Goal: Transaction & Acquisition: Subscribe to service/newsletter

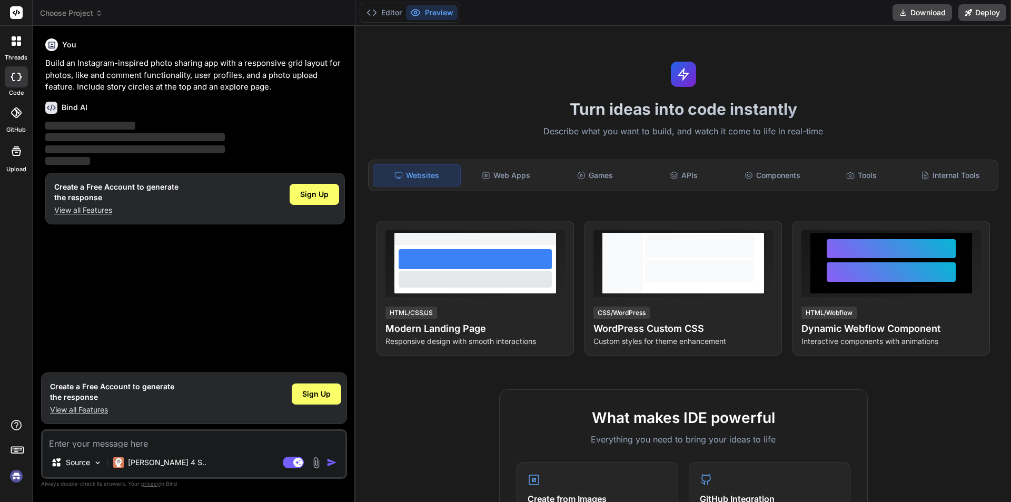
type textarea "x"
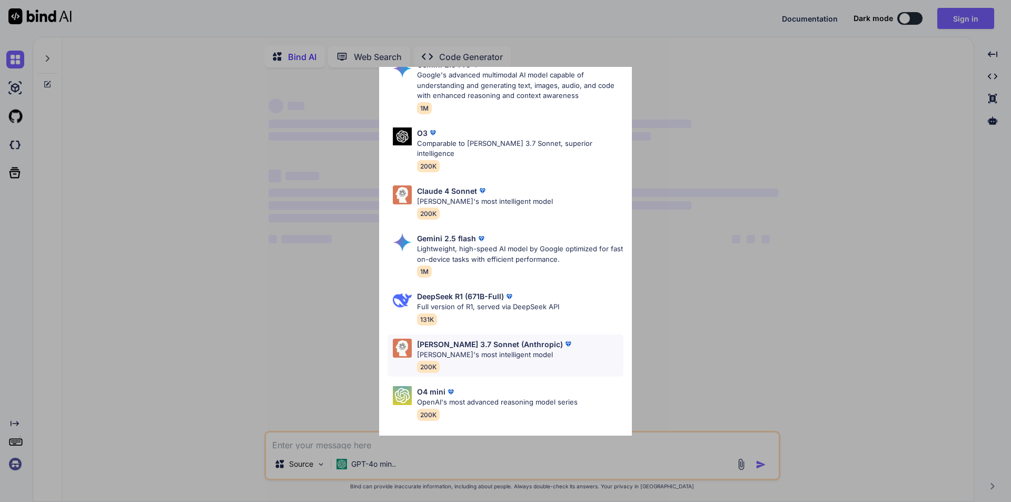
scroll to position [253, 0]
type textarea "x"
click at [296, 333] on div "Ultra Models GPT 5 OpenAI's best AI model, matches [PERSON_NAME] 4 Sonnet in In…" at bounding box center [505, 251] width 1011 height 502
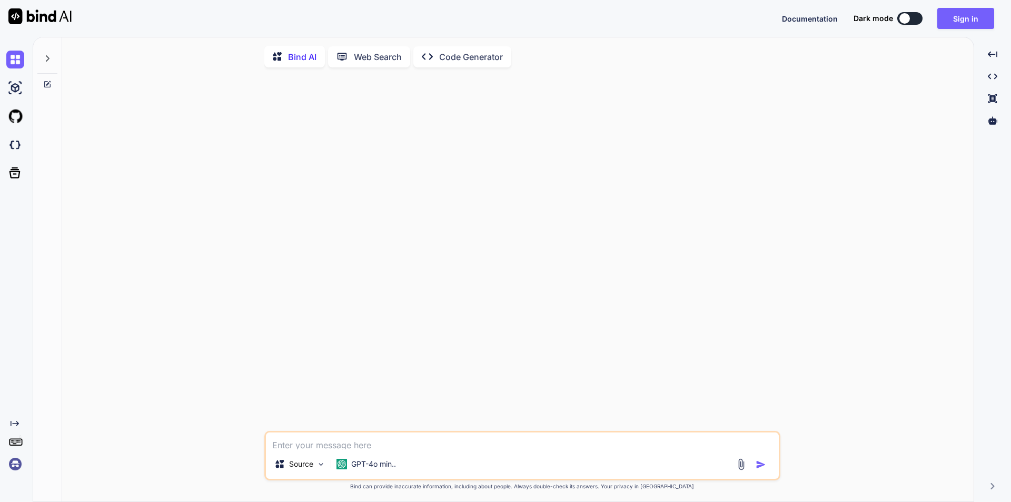
click at [357, 446] on textarea at bounding box center [522, 441] width 513 height 17
type textarea "c"
type textarea "x"
type textarea "csd"
type textarea "x"
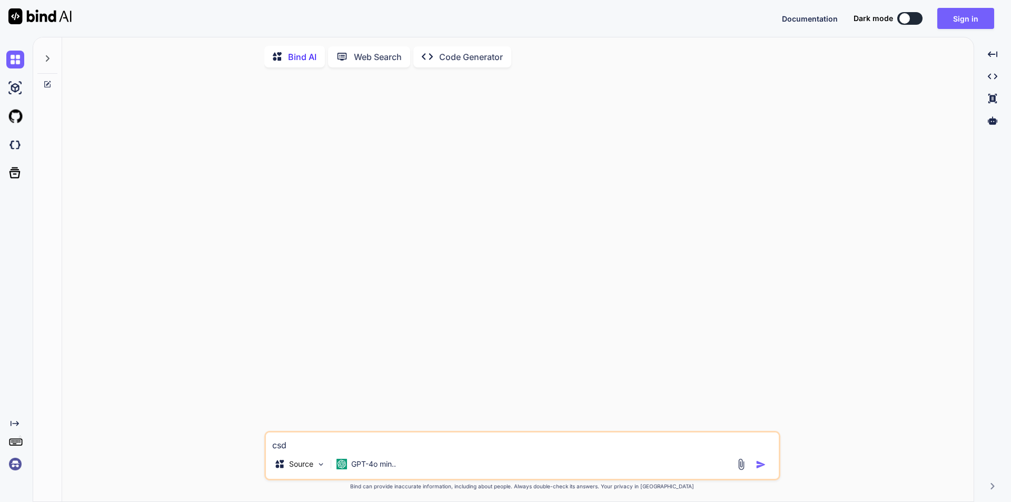
type textarea "csdc"
type textarea "x"
type textarea "csdcsd"
type textarea "x"
type textarea "csdcsdf"
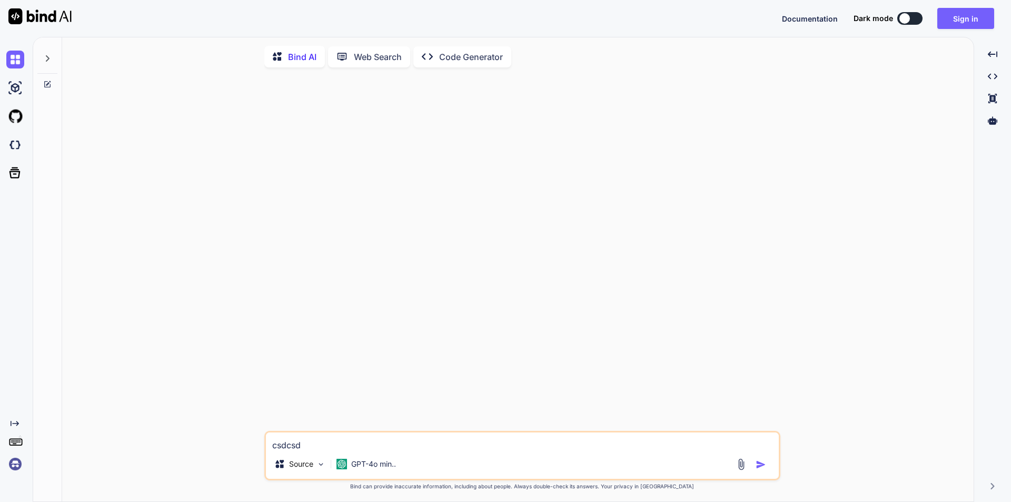
type textarea "x"
paste textarea "[DATE] i were made change of two tap values in the water leage in the washrrom …"
type textarea "[DATE] i were made change of two tap values in the water leage in the washrrom …"
type textarea "x"
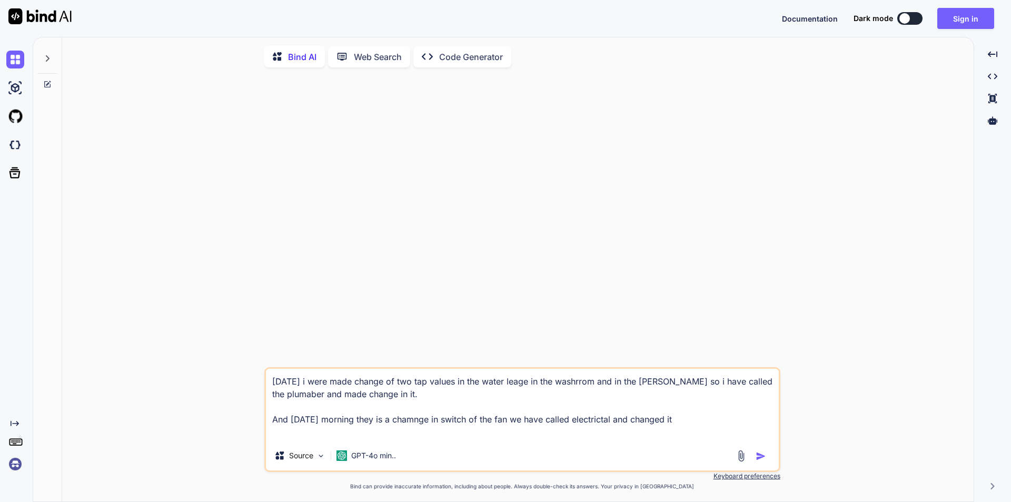
type textarea "[DATE] i were made change of two tap values in the water leage in the washrrom …"
click at [759, 458] on img "button" at bounding box center [761, 456] width 11 height 11
type textarea "x"
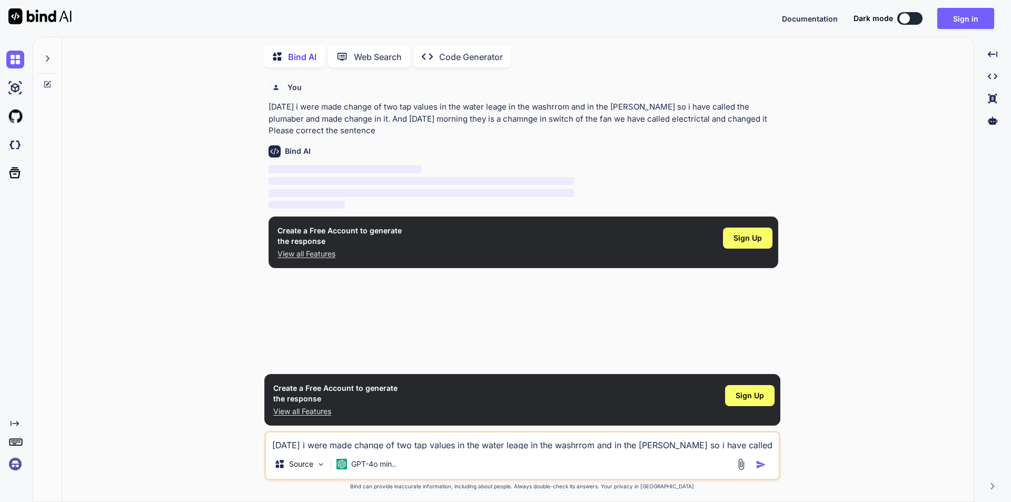
scroll to position [1, 0]
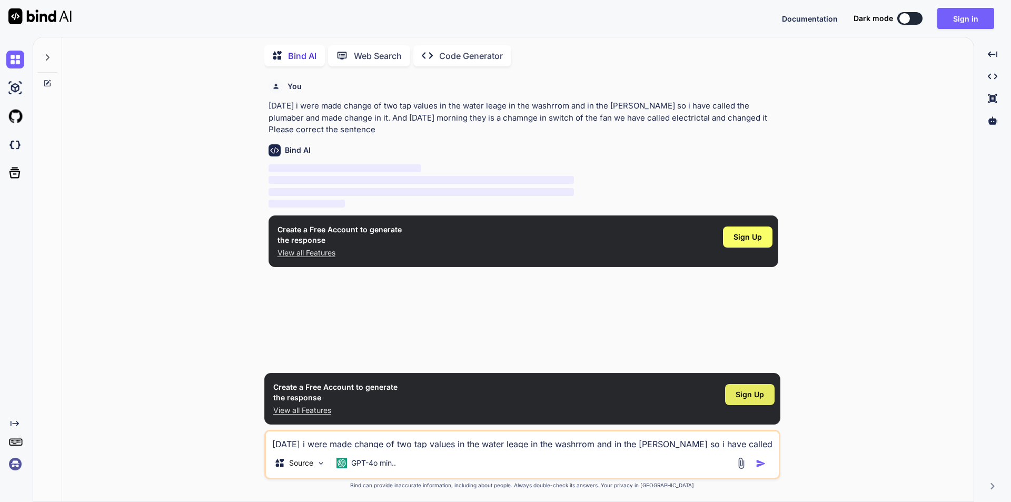
click at [748, 400] on span "Sign Up" at bounding box center [750, 394] width 28 height 11
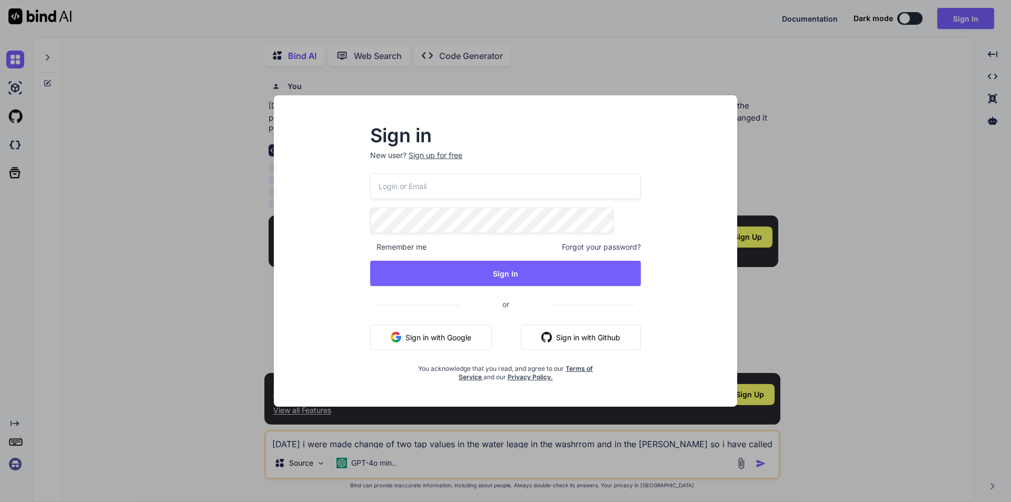
click at [439, 160] on div "Sign up for free" at bounding box center [436, 155] width 54 height 11
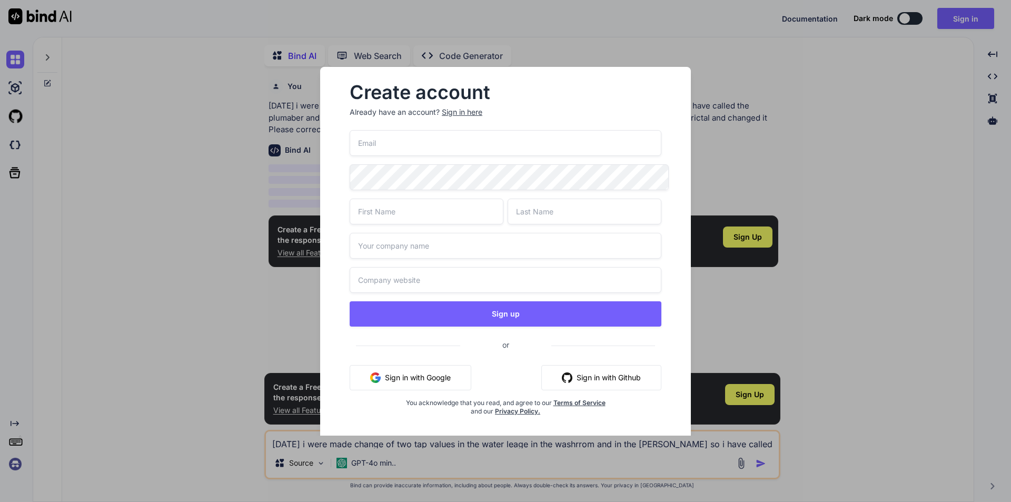
click at [377, 214] on input "text" at bounding box center [427, 212] width 154 height 26
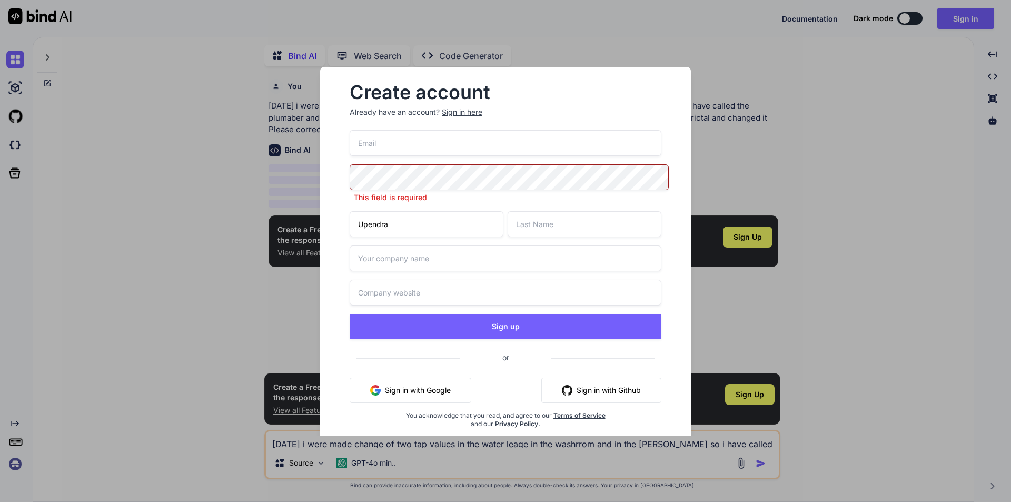
type input "Upendra"
type input "Sahi"
click at [376, 245] on input "text" at bounding box center [506, 258] width 312 height 26
type input "Wipro"
click at [382, 280] on input "text" at bounding box center [506, 293] width 312 height 26
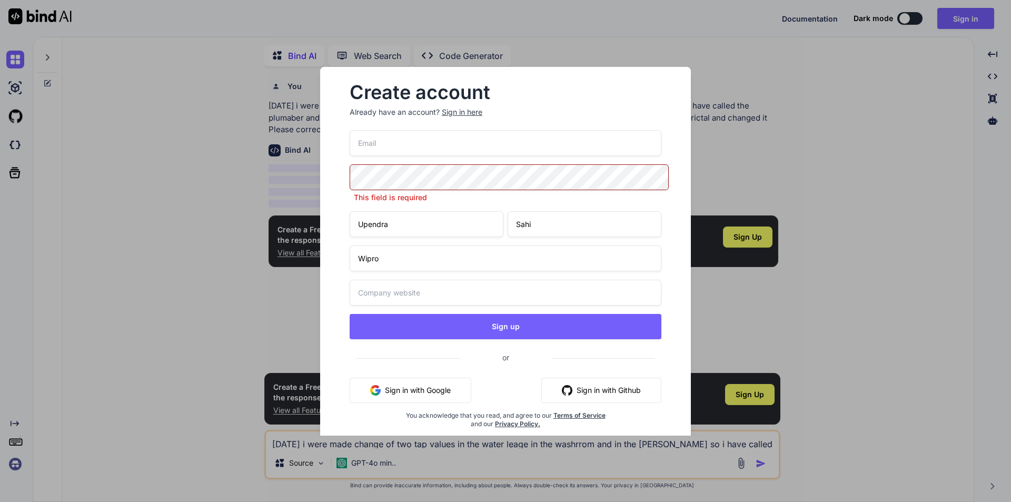
paste input "[URL][DOMAIN_NAME][DATE]"
type input "[URL][DOMAIN_NAME][DATE]"
click at [355, 132] on input "email" at bounding box center [506, 143] width 312 height 26
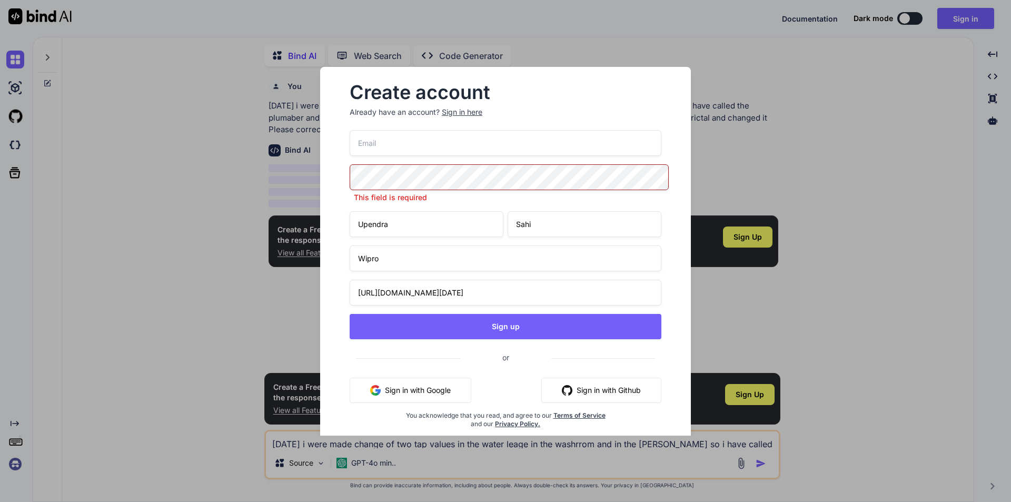
paste input "[EMAIL_ADDRESS][DOMAIN_NAME]"
type input "[EMAIL_ADDRESS][DOMAIN_NAME]"
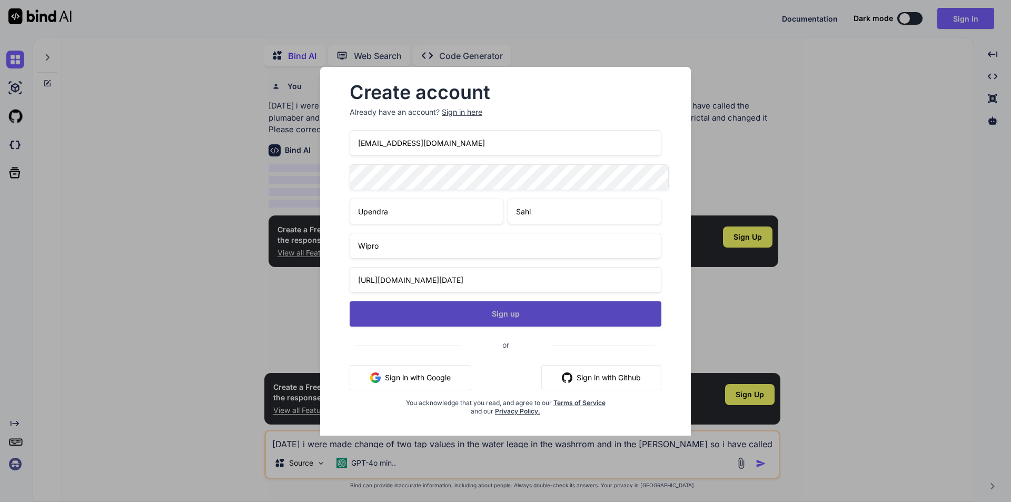
click at [535, 312] on button "Sign up" at bounding box center [506, 313] width 312 height 25
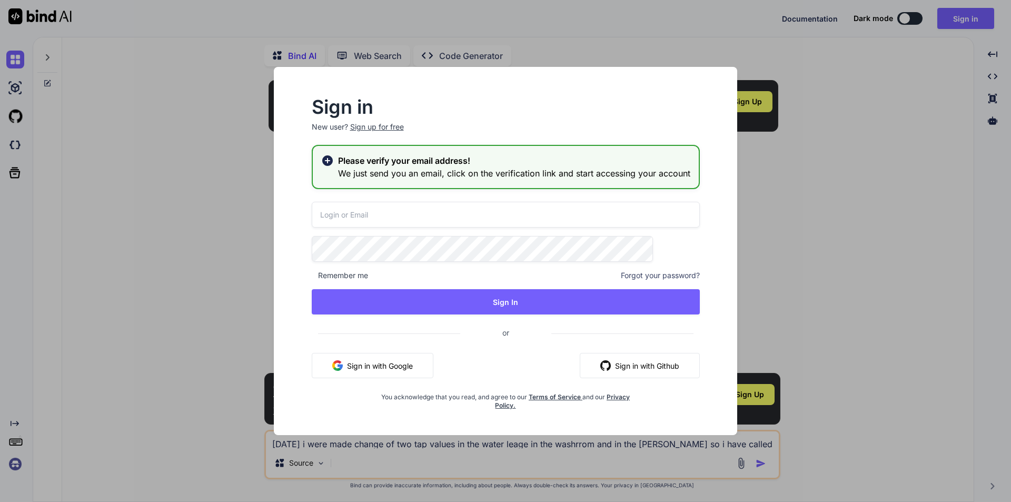
click at [378, 213] on input "email" at bounding box center [506, 215] width 388 height 26
paste input "[EMAIL_ADDRESS][DOMAIN_NAME]"
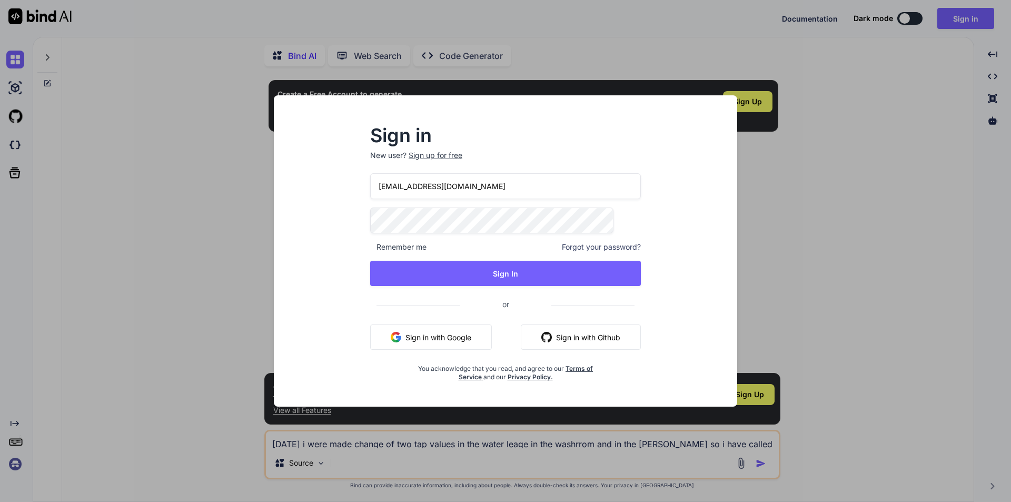
type input "[EMAIL_ADDRESS][DOMAIN_NAME]"
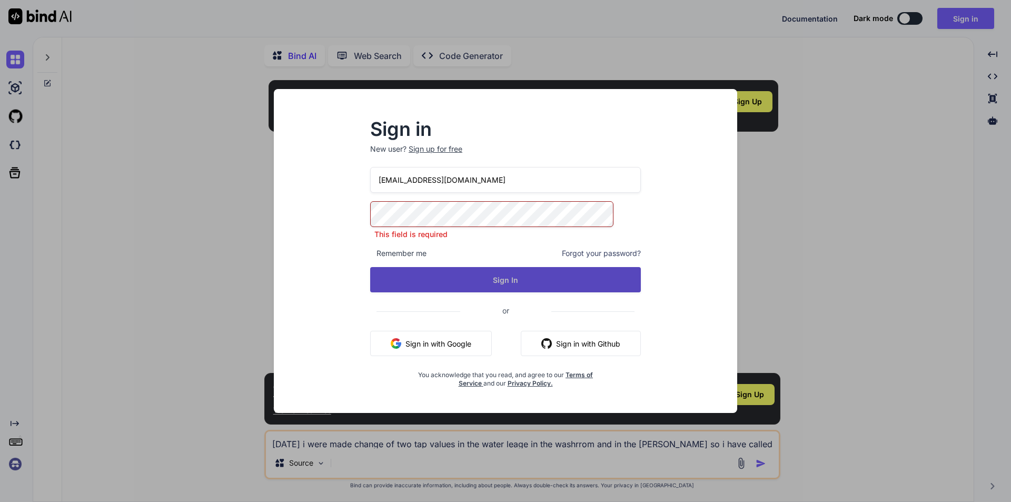
click at [446, 284] on button "Sign In" at bounding box center [505, 279] width 271 height 25
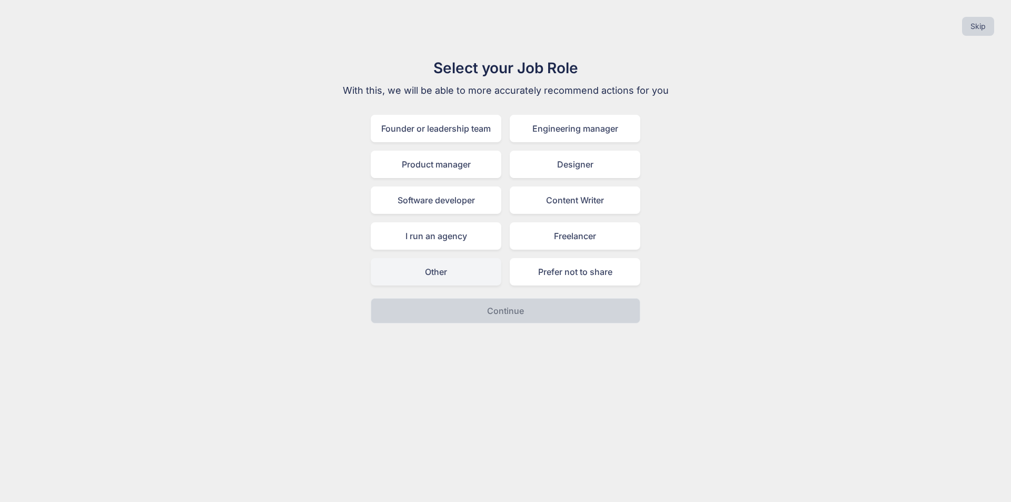
click at [467, 269] on div "Other" at bounding box center [436, 271] width 131 height 27
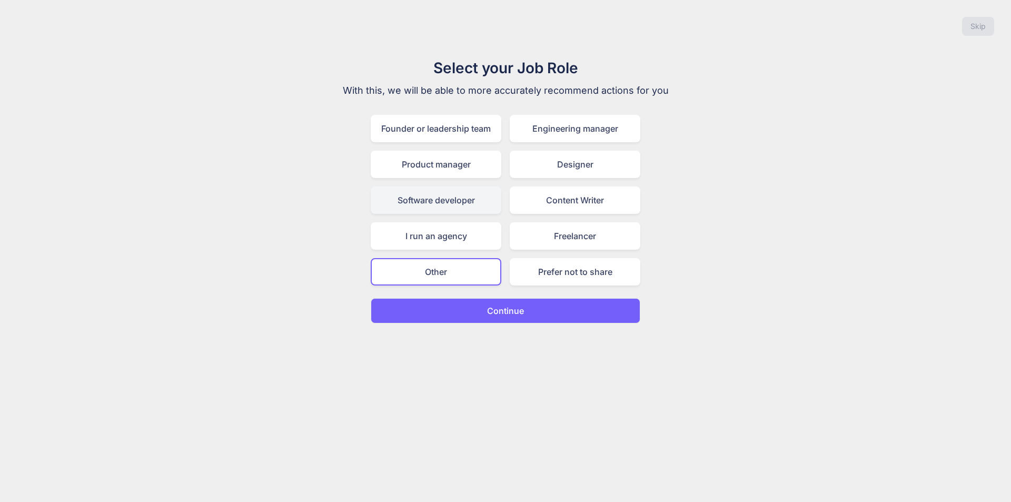
click at [456, 202] on div "Software developer" at bounding box center [436, 199] width 131 height 27
click at [515, 304] on p "Continue" at bounding box center [505, 310] width 37 height 13
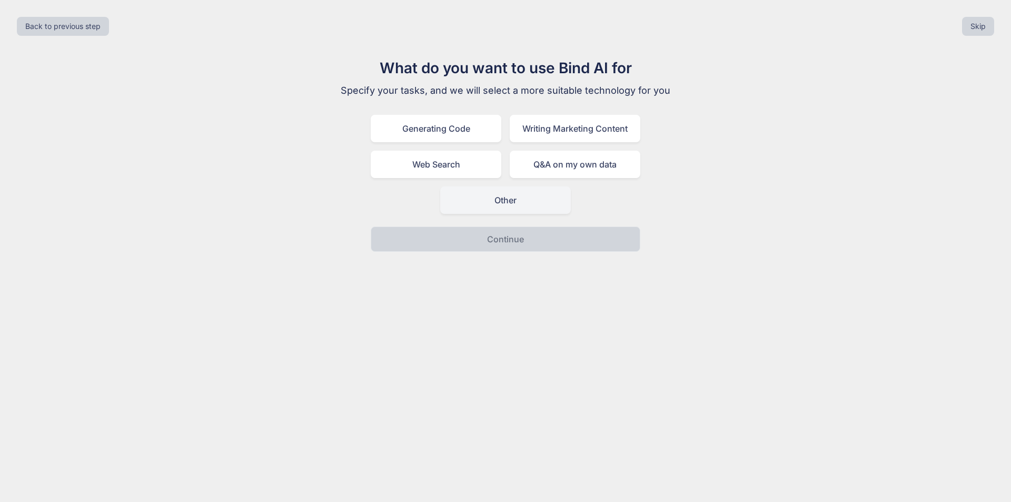
click at [470, 186] on div "Other" at bounding box center [505, 199] width 131 height 27
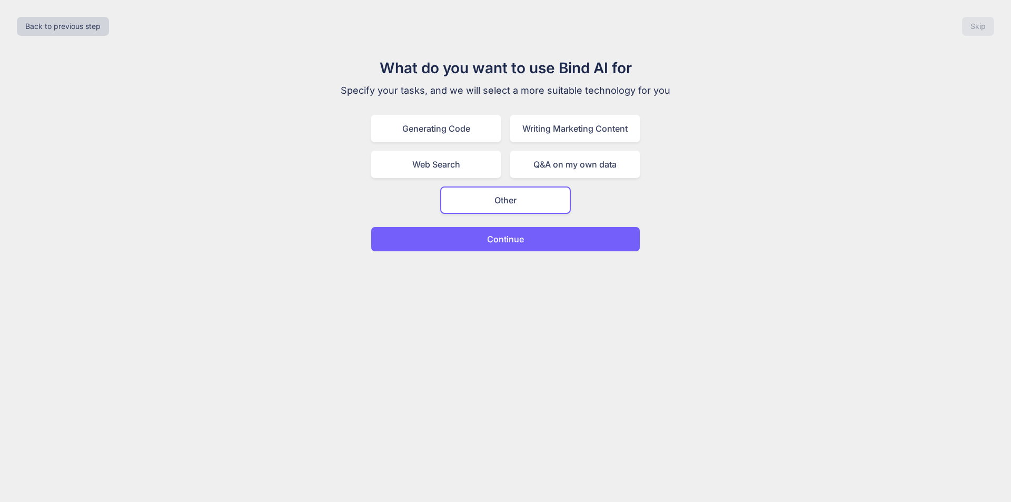
click at [503, 227] on button "Continue" at bounding box center [506, 239] width 270 height 25
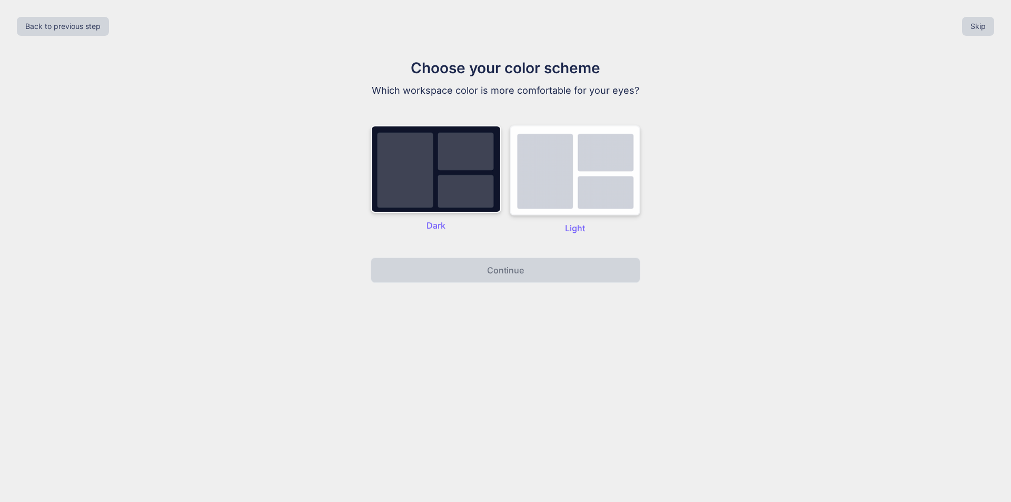
click at [523, 169] on img at bounding box center [575, 170] width 131 height 90
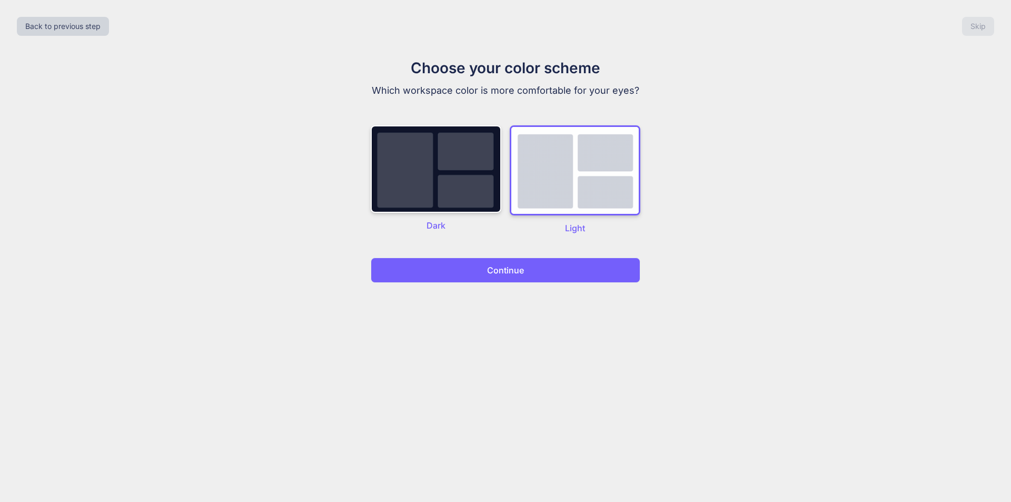
click at [543, 258] on button "Continue" at bounding box center [506, 270] width 270 height 25
click at [482, 258] on button "Continue" at bounding box center [506, 270] width 270 height 25
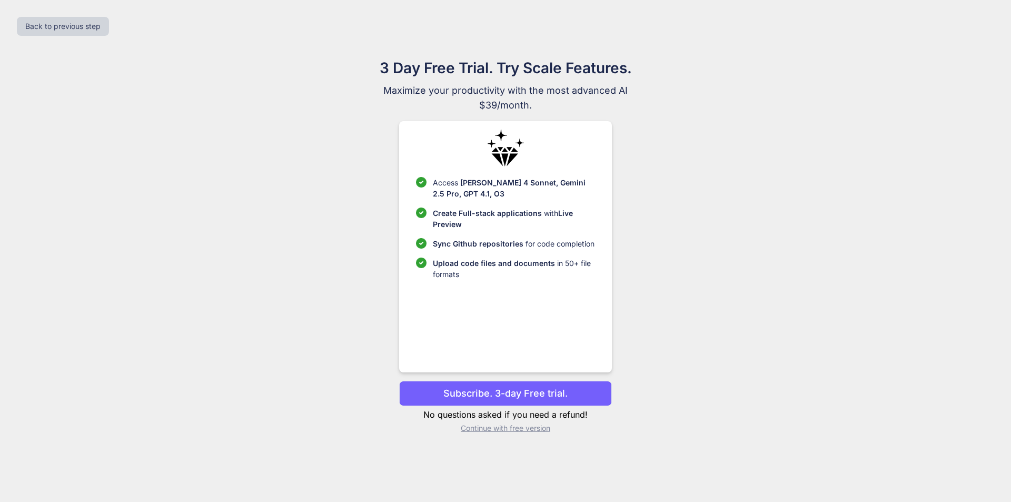
click at [498, 423] on p "Continue with free version" at bounding box center [505, 428] width 212 height 11
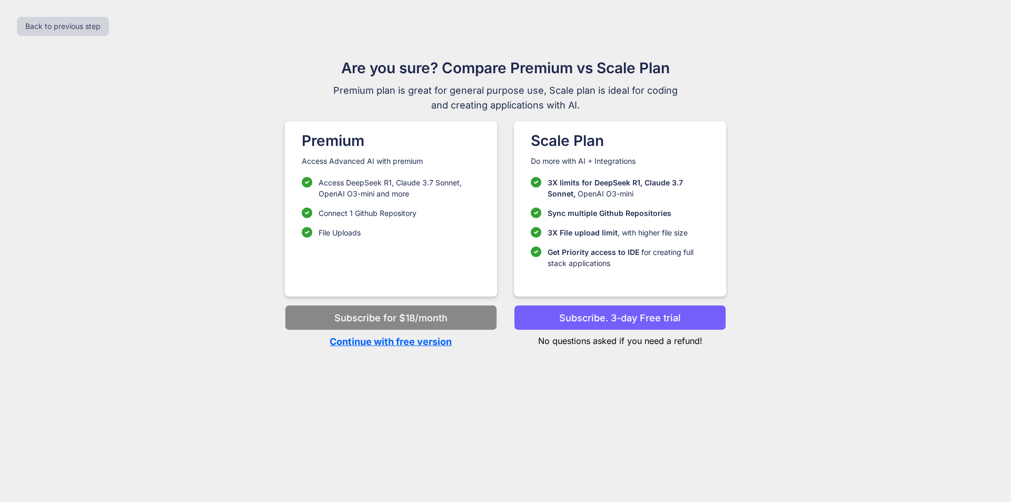
drag, startPoint x: 379, startPoint y: 340, endPoint x: 366, endPoint y: 347, distance: 14.6
click at [379, 341] on p "Continue with free version" at bounding box center [391, 342] width 212 height 14
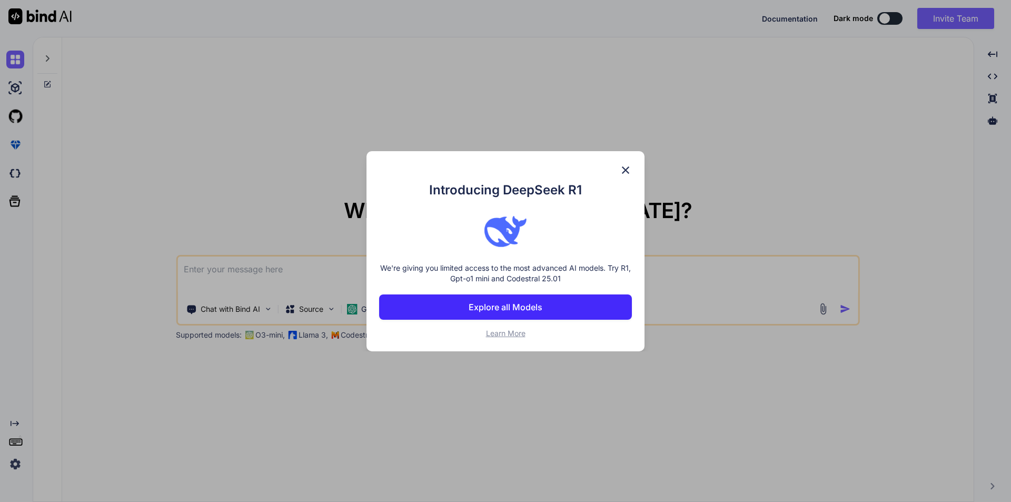
click at [628, 176] on img at bounding box center [626, 170] width 13 height 13
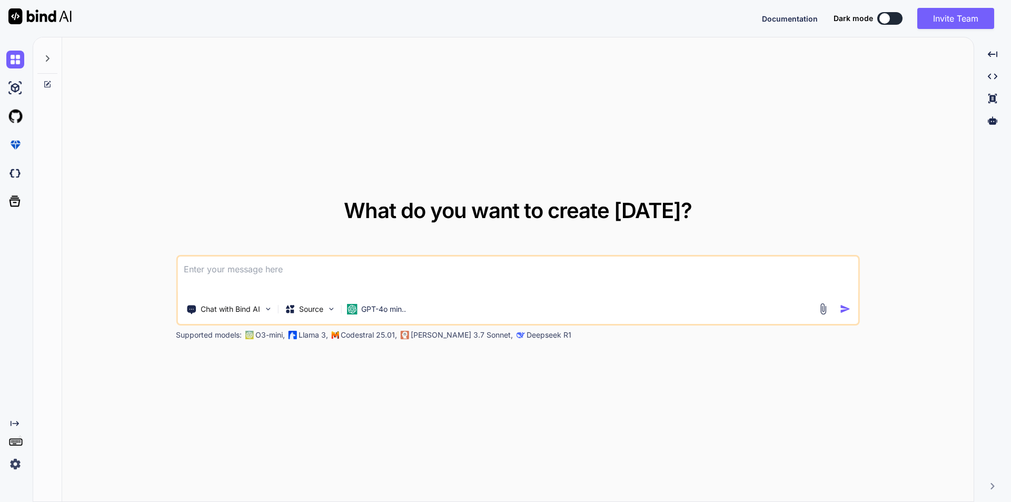
click at [533, 261] on textarea at bounding box center [518, 276] width 681 height 39
paste textarea "[DATE] i were made change of two tap values in the water leage in the washrrom …"
type textarea "[DATE] i were made change of two tap values in the water leage in the washrrom …"
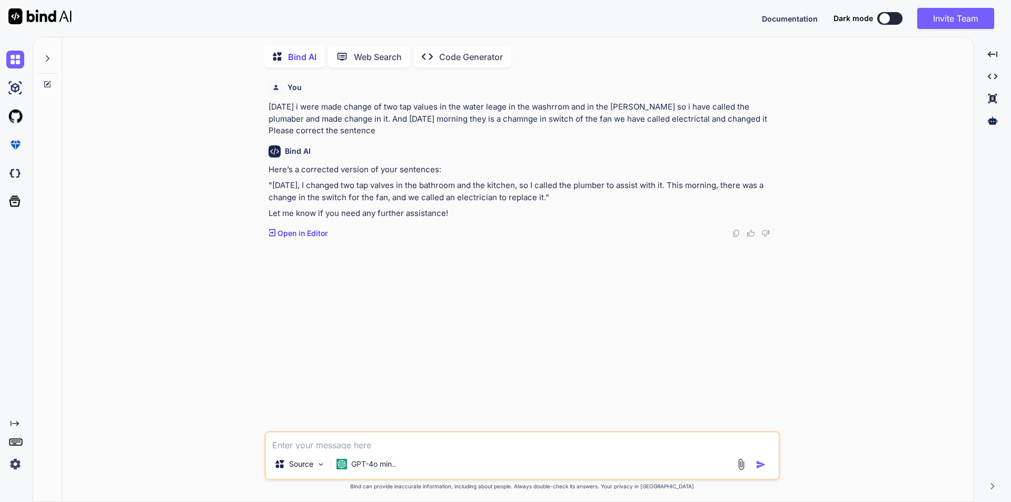
scroll to position [1, 0]
drag, startPoint x: 272, startPoint y: 173, endPoint x: 379, endPoint y: 171, distance: 106.4
click at [379, 179] on p ""[DATE], I changed two tap valves in the bathroom and the kitchen, so I called …" at bounding box center [524, 191] width 510 height 24
drag, startPoint x: 190, startPoint y: 123, endPoint x: 153, endPoint y: 16, distance: 113.0
click at [190, 122] on div "You [DATE] i were made change of two tap values in the water leage in the washr…" at bounding box center [522, 288] width 903 height 427
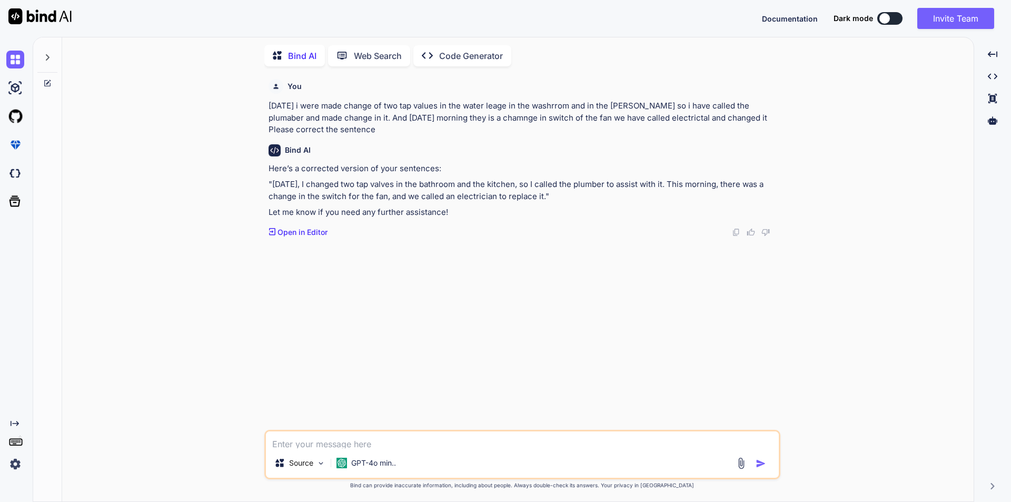
drag, startPoint x: 791, startPoint y: 346, endPoint x: 499, endPoint y: 193, distance: 329.9
click at [785, 339] on div "You [DATE] i were made change of two tap values in the water leage in the washr…" at bounding box center [522, 288] width 903 height 427
click at [907, 25] on div "Documentation Dark mode Invite Team Created with Pixso." at bounding box center [882, 18] width 241 height 21
click at [903, 20] on button at bounding box center [890, 18] width 25 height 13
click at [890, 15] on div at bounding box center [885, 18] width 11 height 11
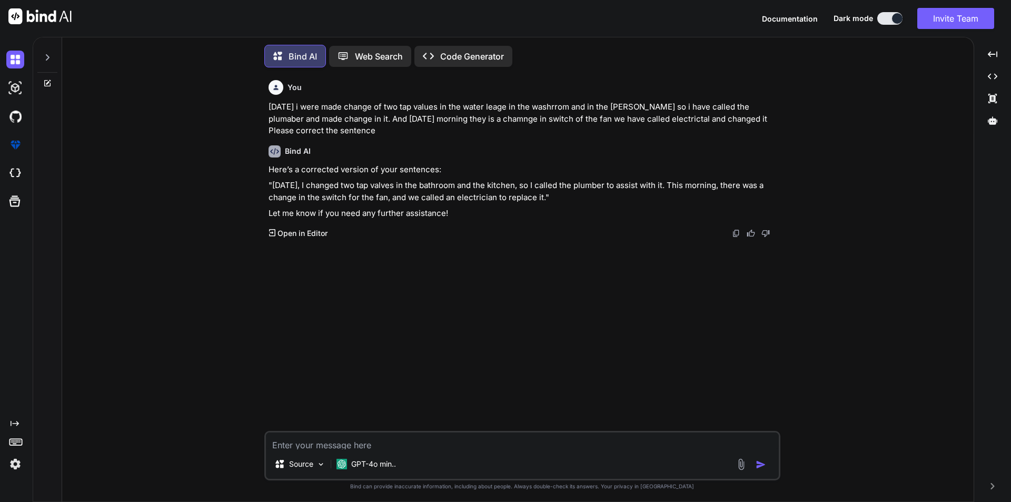
drag, startPoint x: 895, startPoint y: 15, endPoint x: 908, endPoint y: 14, distance: 13.8
click at [903, 14] on div at bounding box center [897, 18] width 11 height 11
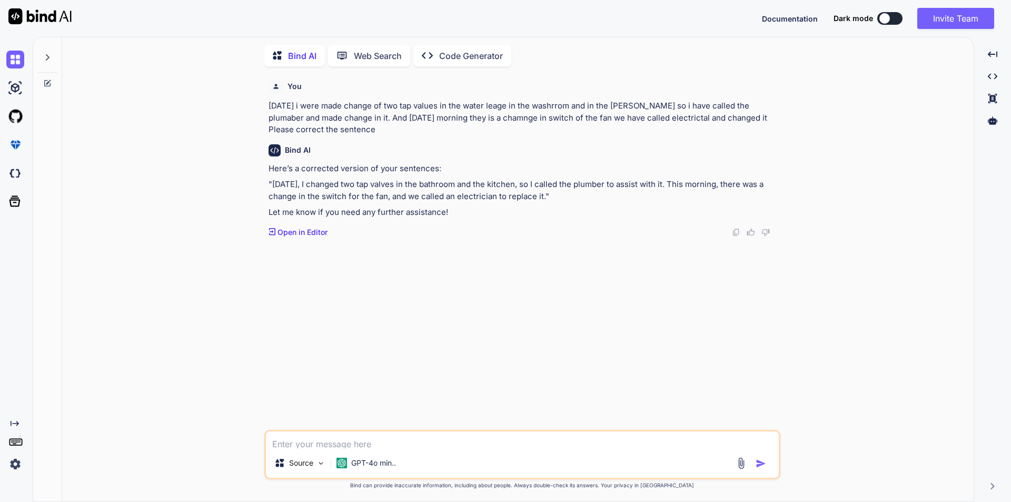
click at [903, 16] on button at bounding box center [890, 18] width 25 height 13
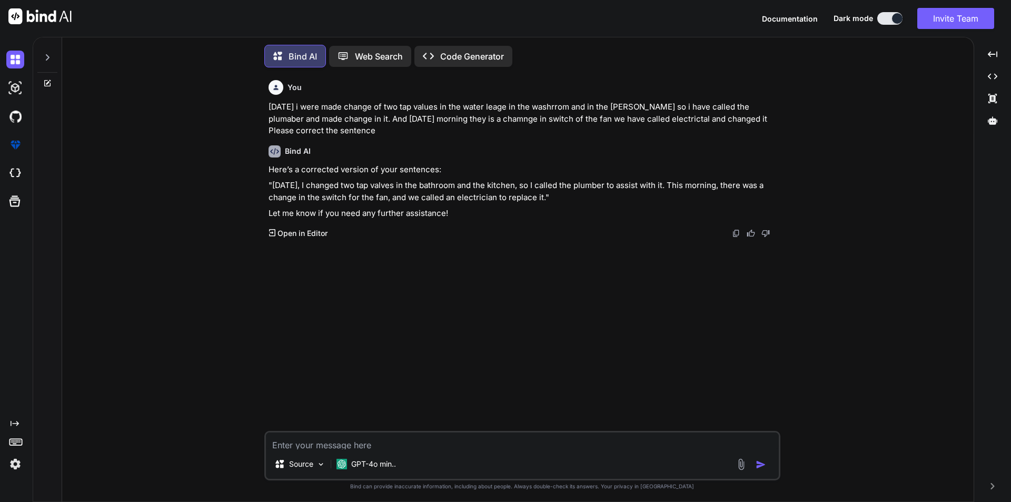
click at [899, 17] on button at bounding box center [890, 18] width 25 height 13
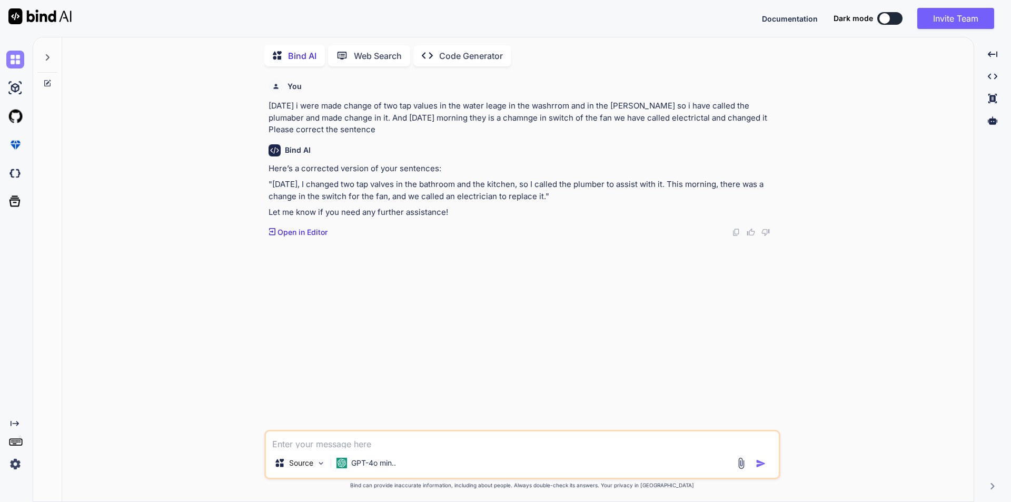
click at [15, 63] on img at bounding box center [15, 60] width 18 height 18
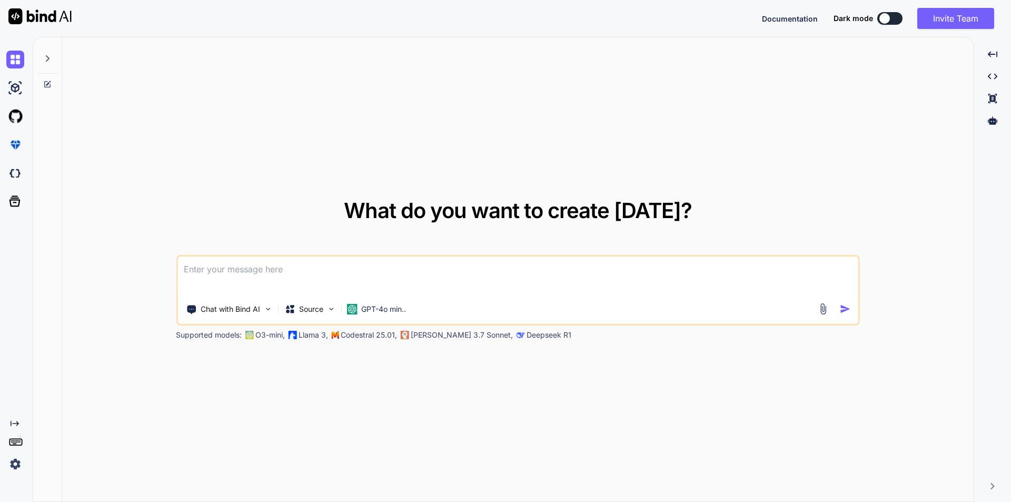
click at [204, 271] on textarea at bounding box center [518, 276] width 681 height 39
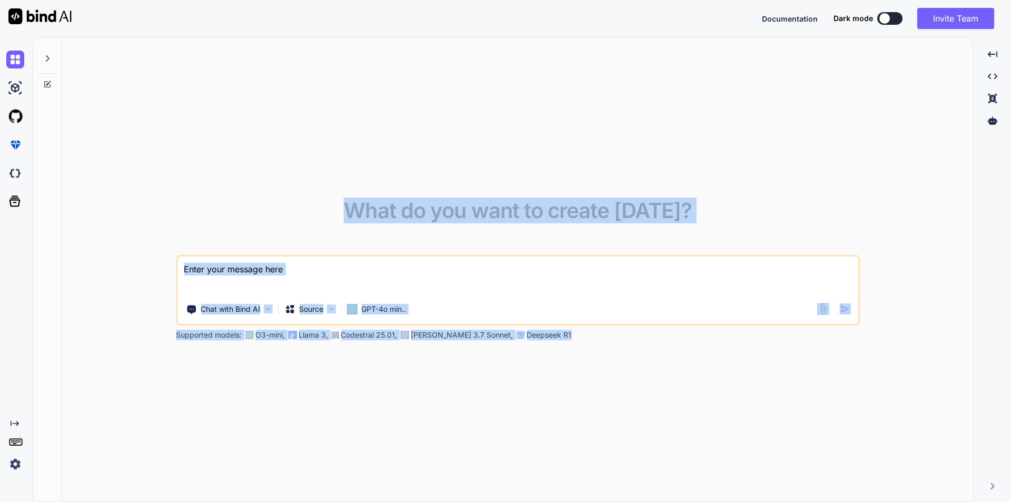
drag, startPoint x: 523, startPoint y: 332, endPoint x: 161, endPoint y: 332, distance: 361.9
click at [161, 332] on div "What do you want to create [DATE]? Chat with Bind AI Source GPT-4o min.. Suppor…" at bounding box center [518, 269] width 912 height 465
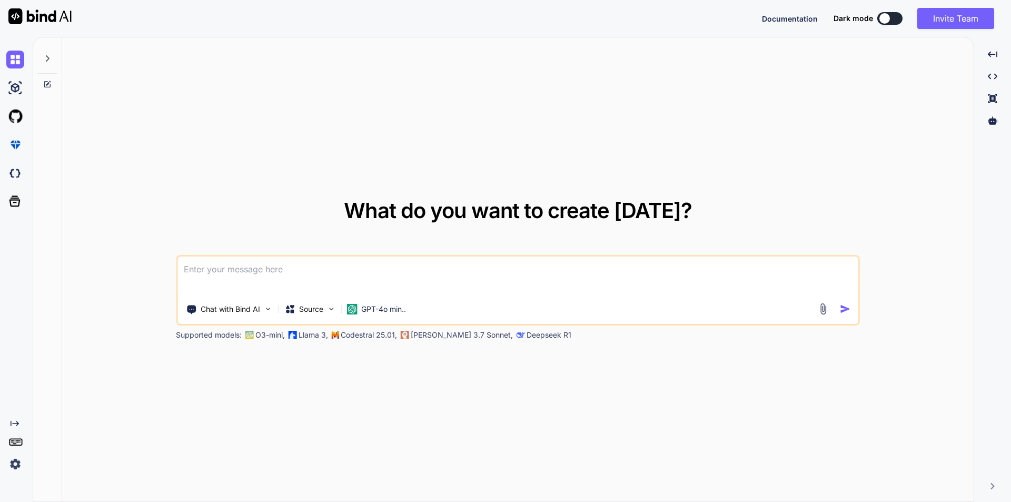
click at [384, 371] on div "What do you want to create [DATE]? Chat with Bind AI Source GPT-4o min.. Suppor…" at bounding box center [518, 269] width 912 height 465
